Goal: Information Seeking & Learning: Learn about a topic

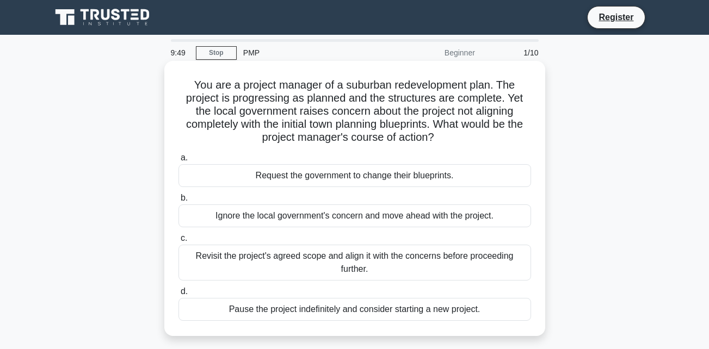
click at [442, 177] on div "Request the government to change their blueprints." at bounding box center [355, 175] width 353 height 23
click at [179, 162] on input "a. Request the government to change their blueprints." at bounding box center [179, 158] width 0 height 7
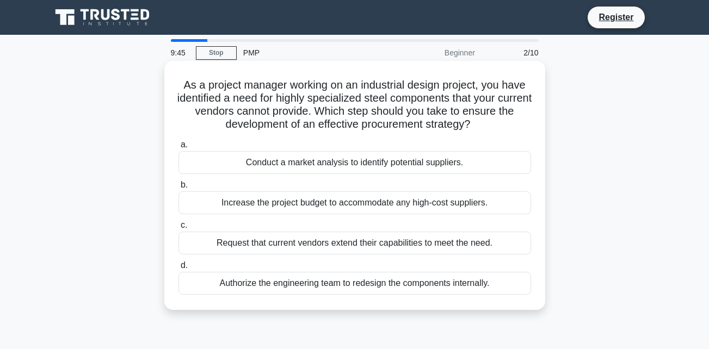
click at [432, 212] on div "Increase the project budget to accommodate any high-cost suppliers." at bounding box center [355, 203] width 353 height 23
click at [179, 189] on input "b. Increase the project budget to accommodate any high-cost suppliers." at bounding box center [179, 185] width 0 height 7
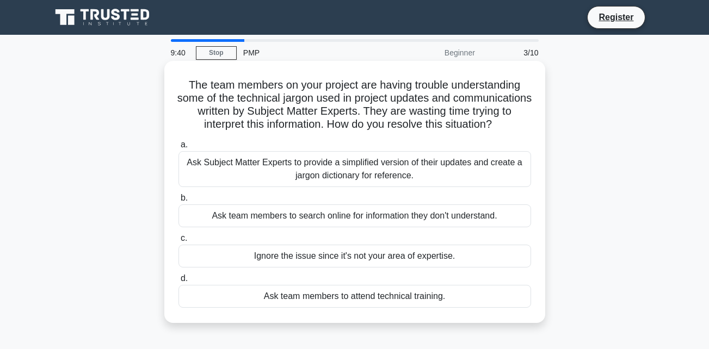
click at [450, 227] on div "Ask team members to search online for information they don't understand." at bounding box center [355, 216] width 353 height 23
click at [179, 202] on input "b. Ask team members to search online for information they don't understand." at bounding box center [179, 198] width 0 height 7
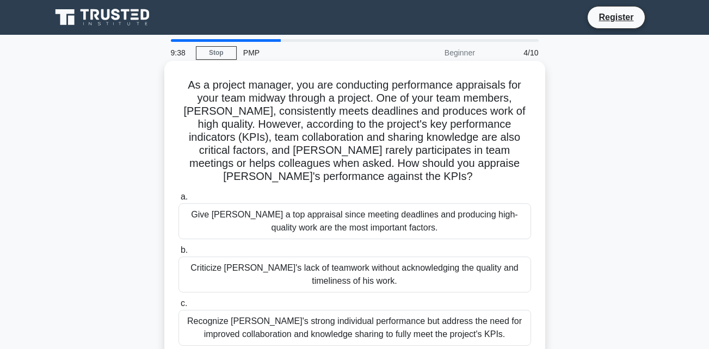
click at [431, 275] on div "Criticize [PERSON_NAME]'s lack of teamwork without acknowledging the quality an…" at bounding box center [355, 275] width 353 height 36
click at [179, 254] on input "b. Criticize [PERSON_NAME]'s lack of teamwork without acknowledging the quality…" at bounding box center [179, 250] width 0 height 7
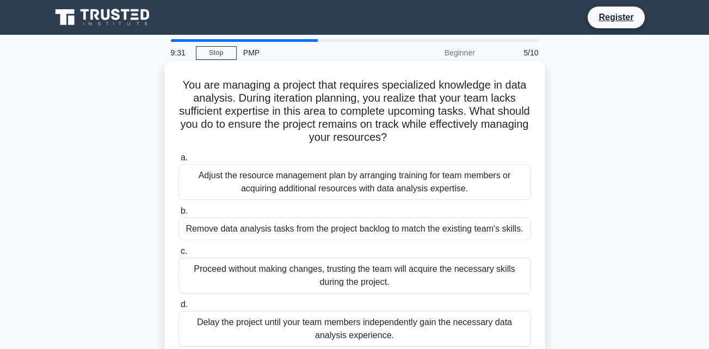
click at [466, 196] on div "Adjust the resource management plan by arranging training for team members or a…" at bounding box center [355, 182] width 353 height 36
click at [179, 162] on input "a. Adjust the resource management plan by arranging training for team members o…" at bounding box center [179, 158] width 0 height 7
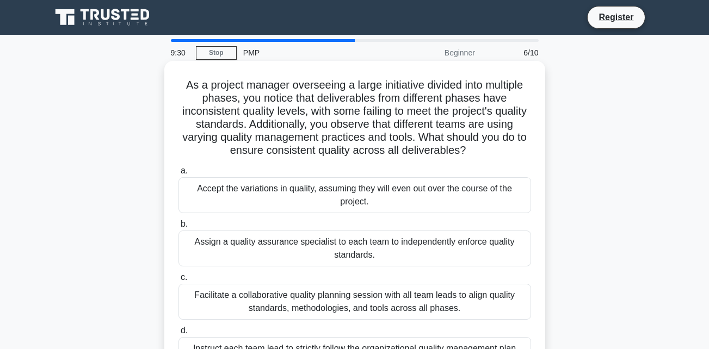
click at [446, 253] on div "Assign a quality assurance specialist to each team to independently enforce qua…" at bounding box center [355, 249] width 353 height 36
click at [179, 228] on input "b. Assign a quality assurance specialist to each team to independently enforce …" at bounding box center [179, 224] width 0 height 7
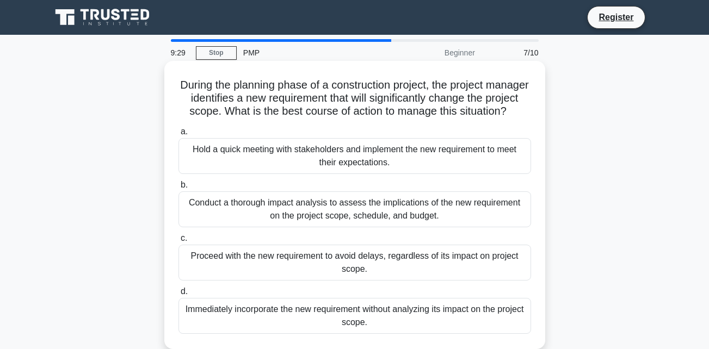
click at [449, 276] on div "Proceed with the new requirement to avoid delays, regardless of its impact on p…" at bounding box center [355, 263] width 353 height 36
click at [179, 242] on input "c. Proceed with the new requirement to avoid delays, regardless of its impact o…" at bounding box center [179, 238] width 0 height 7
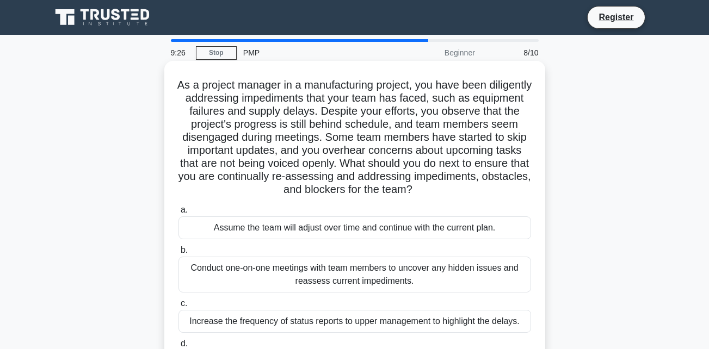
click at [462, 234] on div "Assume the team will adjust over time and continue with the current plan." at bounding box center [355, 228] width 353 height 23
click at [179, 214] on input "a. Assume the team will adjust over time and continue with the current plan." at bounding box center [179, 210] width 0 height 7
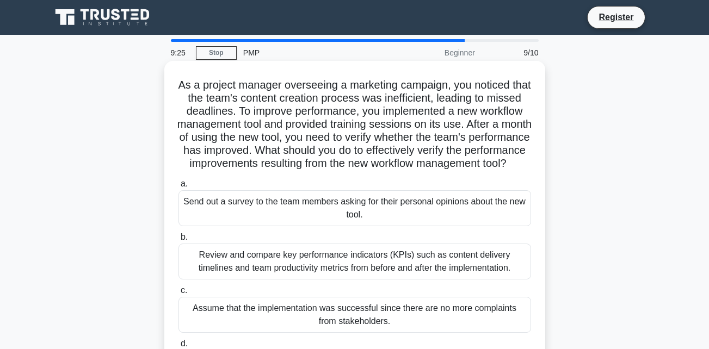
click at [451, 319] on div "Assume that the implementation was successful since there are no more complaint…" at bounding box center [355, 315] width 353 height 36
click at [179, 294] on input "c. Assume that the implementation was successful since there are no more compla…" at bounding box center [179, 290] width 0 height 7
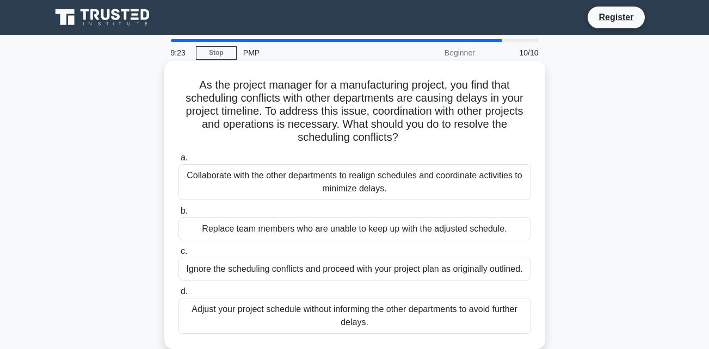
click at [463, 239] on div "Replace team members who are unable to keep up with the adjusted schedule." at bounding box center [355, 229] width 353 height 23
click at [179, 215] on input "b. Replace team members who are unable to keep up with the adjusted schedule." at bounding box center [179, 211] width 0 height 7
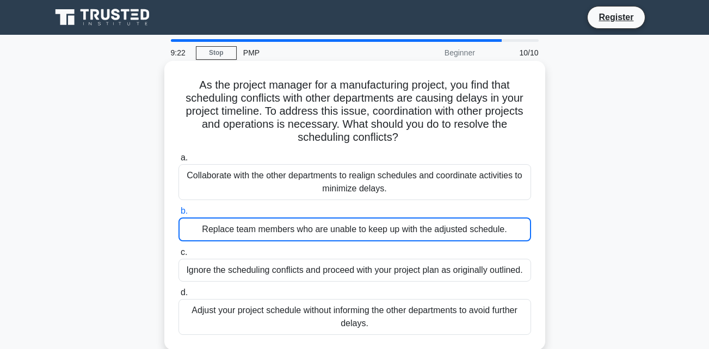
click at [463, 276] on div "Ignore the scheduling conflicts and proceed with your project plan as originall…" at bounding box center [355, 270] width 353 height 23
click at [179, 256] on input "c. Ignore the scheduling conflicts and proceed with your project plan as origin…" at bounding box center [179, 252] width 0 height 7
